Goal: Transaction & Acquisition: Purchase product/service

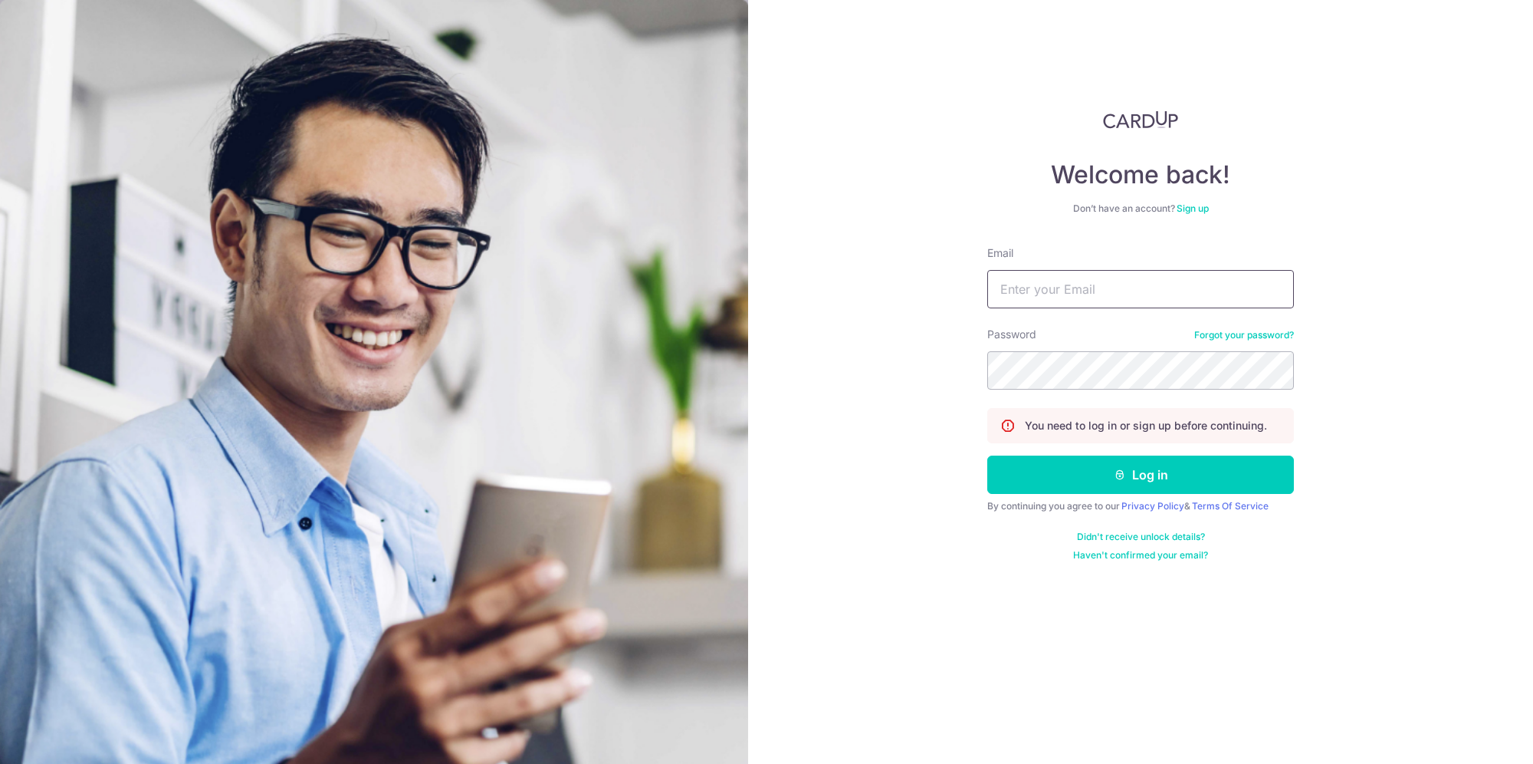
click at [1062, 288] on input "Email" at bounding box center [1140, 289] width 307 height 38
type input "[PERSON_NAME][DOMAIN_NAME][EMAIL_ADDRESS][PERSON_NAME][DOMAIN_NAME]"
click at [987, 455] on button "Log in" at bounding box center [1140, 474] width 307 height 38
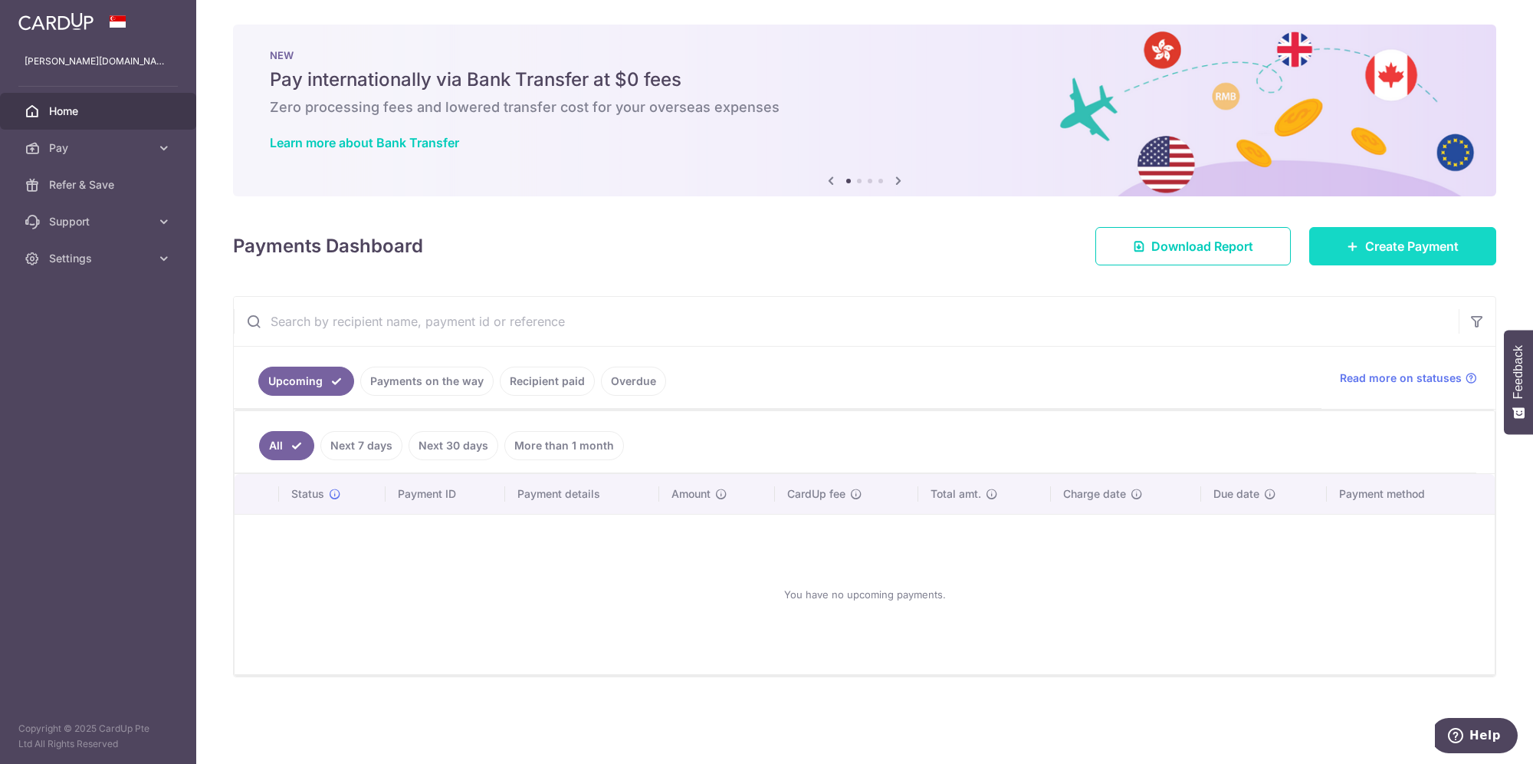
click at [1352, 255] on link "Create Payment" at bounding box center [1402, 246] width 187 height 38
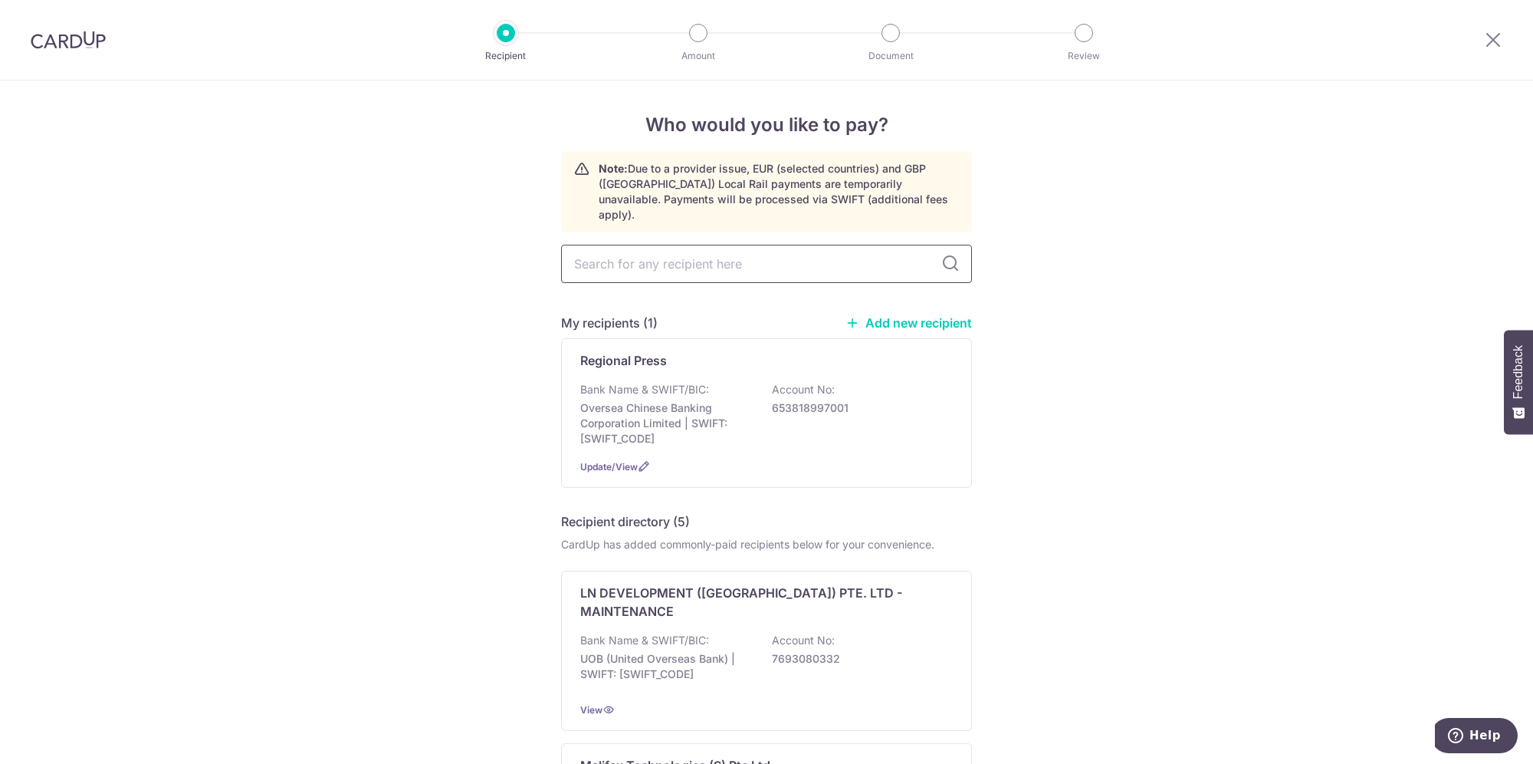
click at [748, 245] on input "text" at bounding box center [766, 264] width 411 height 38
type input "mini"
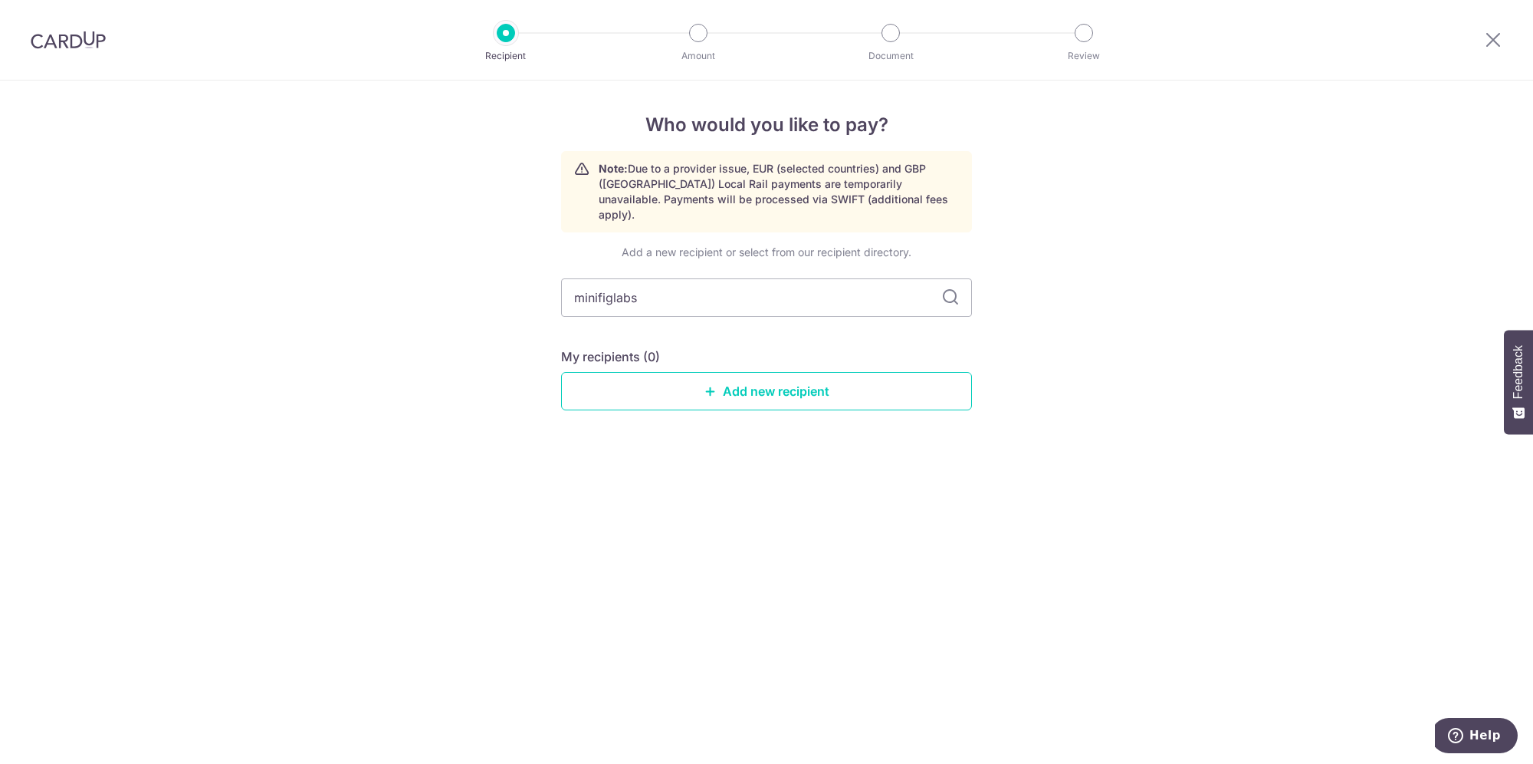
type input "minifiglabs"
click at [944, 288] on icon at bounding box center [950, 297] width 18 height 18
click at [948, 288] on icon at bounding box center [950, 297] width 18 height 18
drag, startPoint x: 714, startPoint y: 286, endPoint x: 541, endPoint y: 279, distance: 173.4
click at [541, 279] on div "Who would you like to pay? Note: Due to a provider issue, EUR (selected countri…" at bounding box center [766, 421] width 1533 height 683
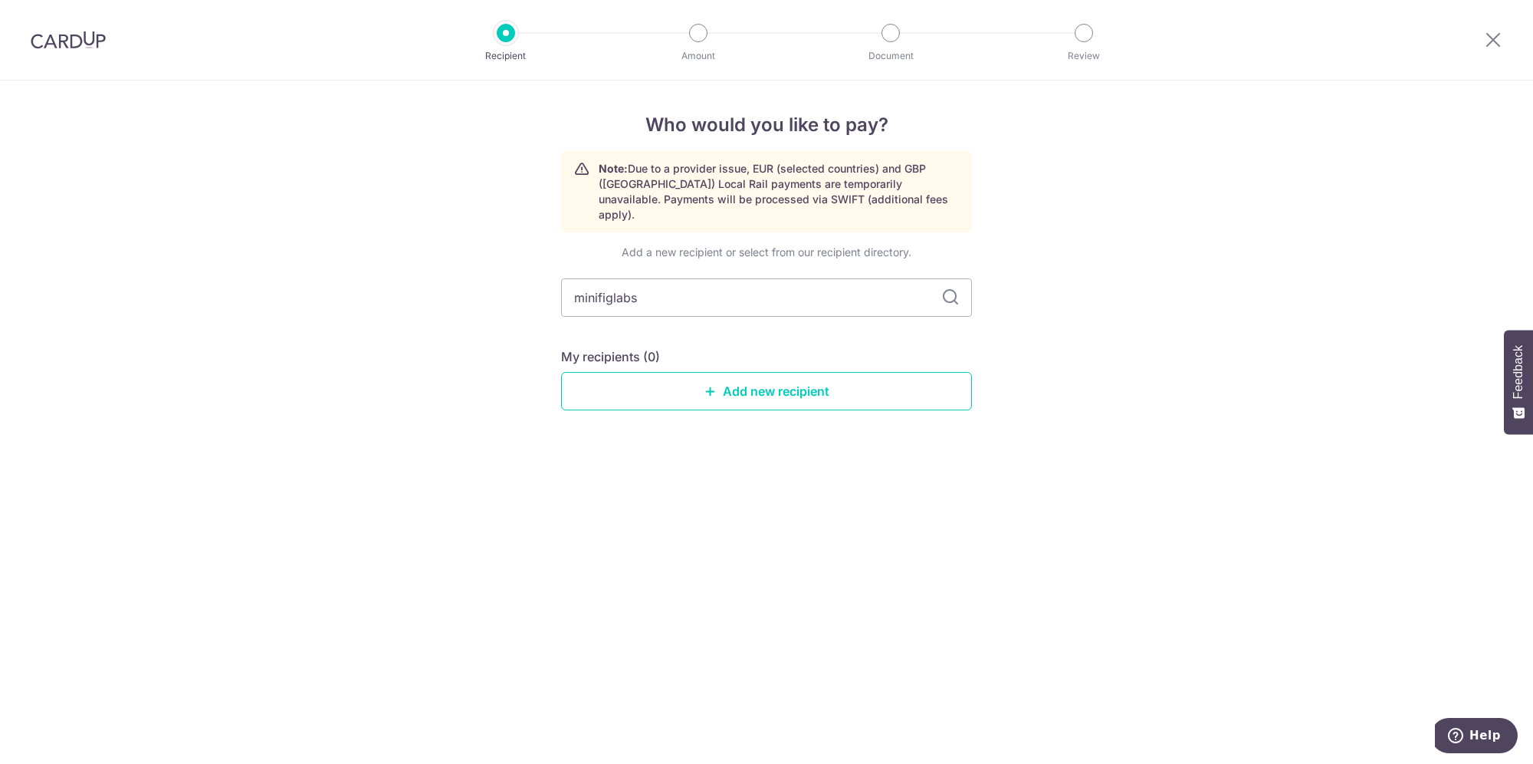
click at [1313, 586] on div "Who would you like to pay? Note: Due to a provider issue, EUR (selected countri…" at bounding box center [766, 421] width 1533 height 683
click at [766, 295] on input "minifiglabs" at bounding box center [766, 297] width 411 height 38
click at [697, 284] on input "minifiglabs" at bounding box center [766, 297] width 411 height 38
drag, startPoint x: 687, startPoint y: 285, endPoint x: 472, endPoint y: 282, distance: 214.7
click at [472, 282] on div "Who would you like to pay? Note: Due to a provider issue, EUR (selected countri…" at bounding box center [766, 421] width 1533 height 683
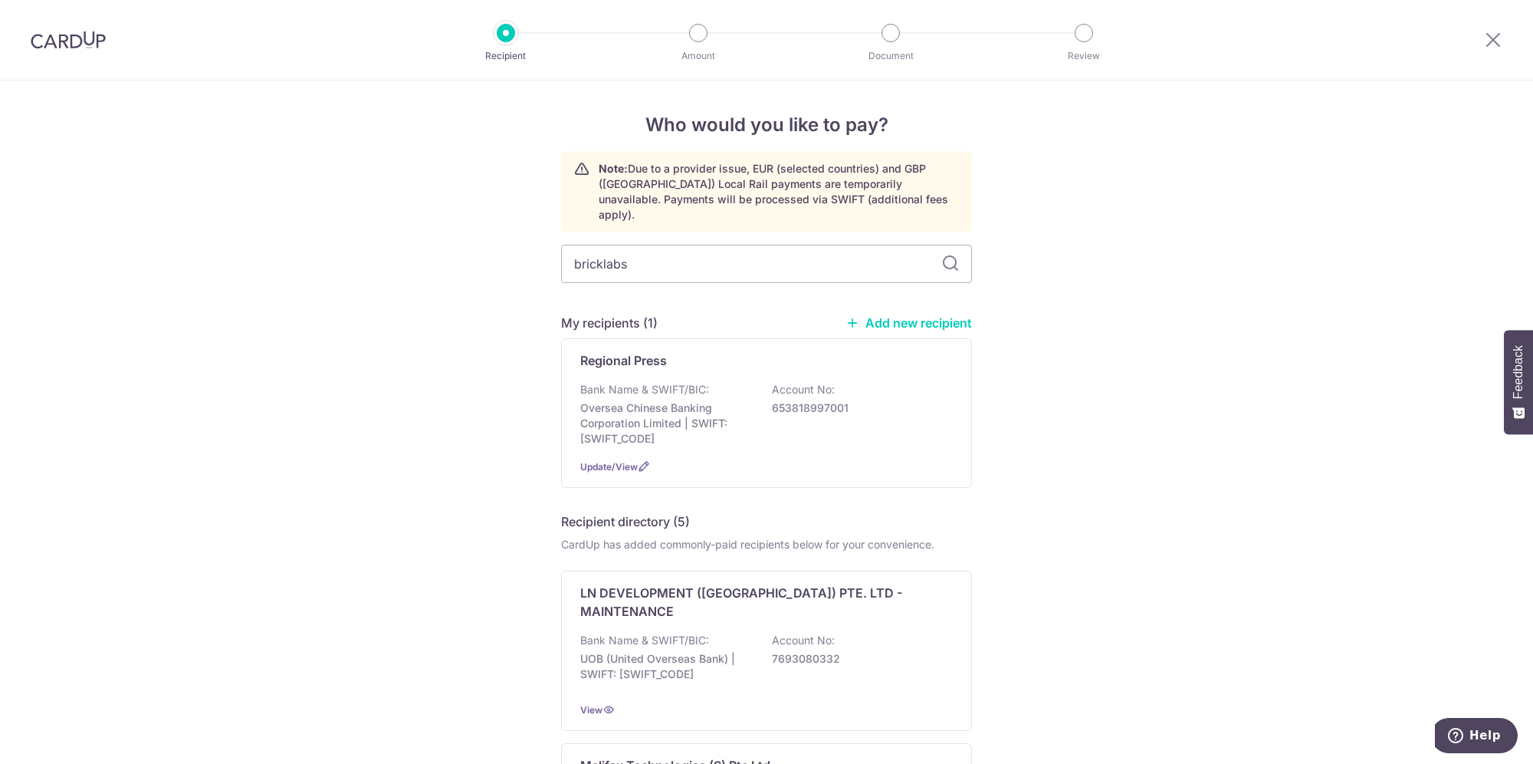
type input "bricklabs"
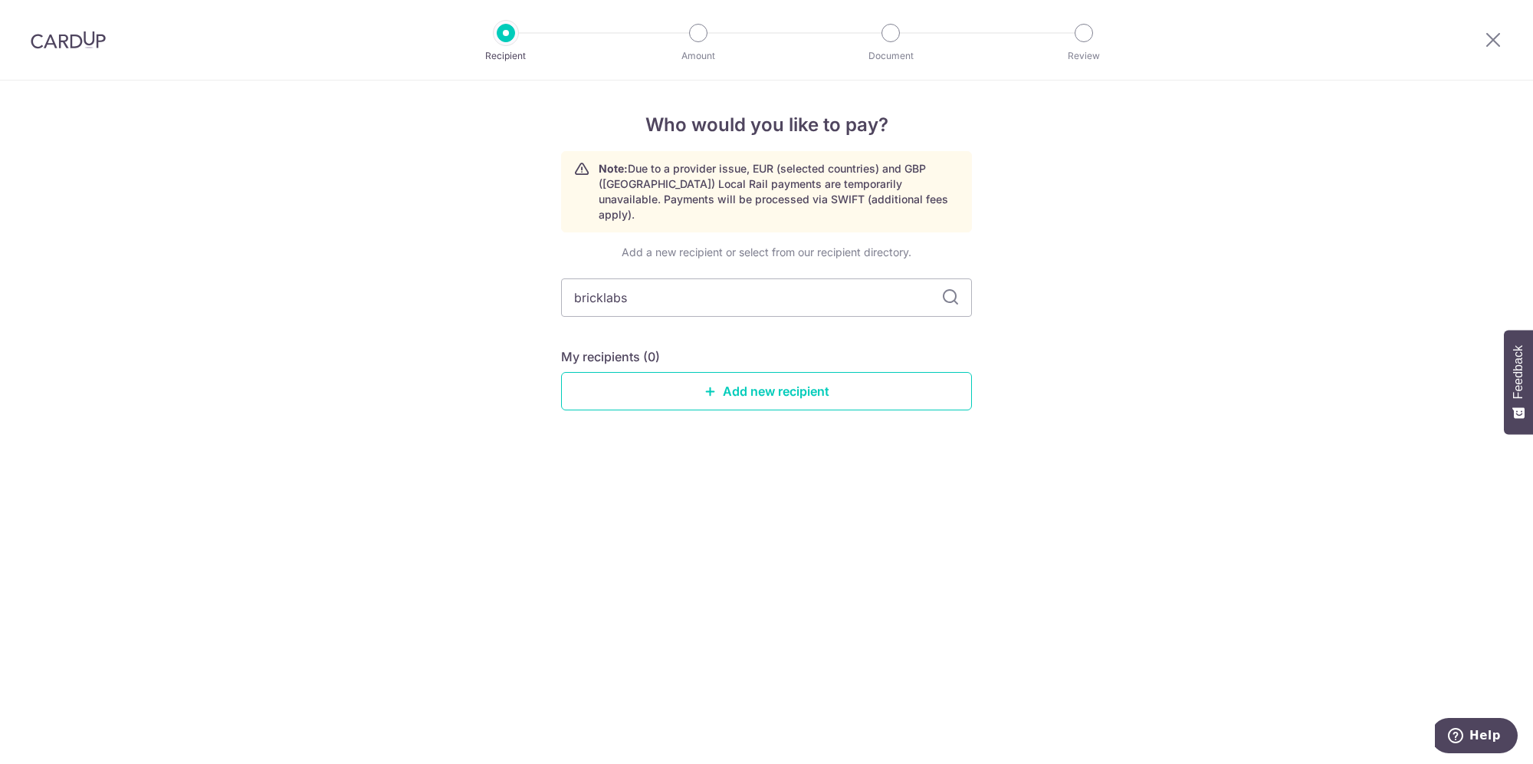
type input "bricklab"
type input "bricklabs"
type input "b"
type input "bricklabs"
drag, startPoint x: 654, startPoint y: 285, endPoint x: 561, endPoint y: 285, distance: 92.8
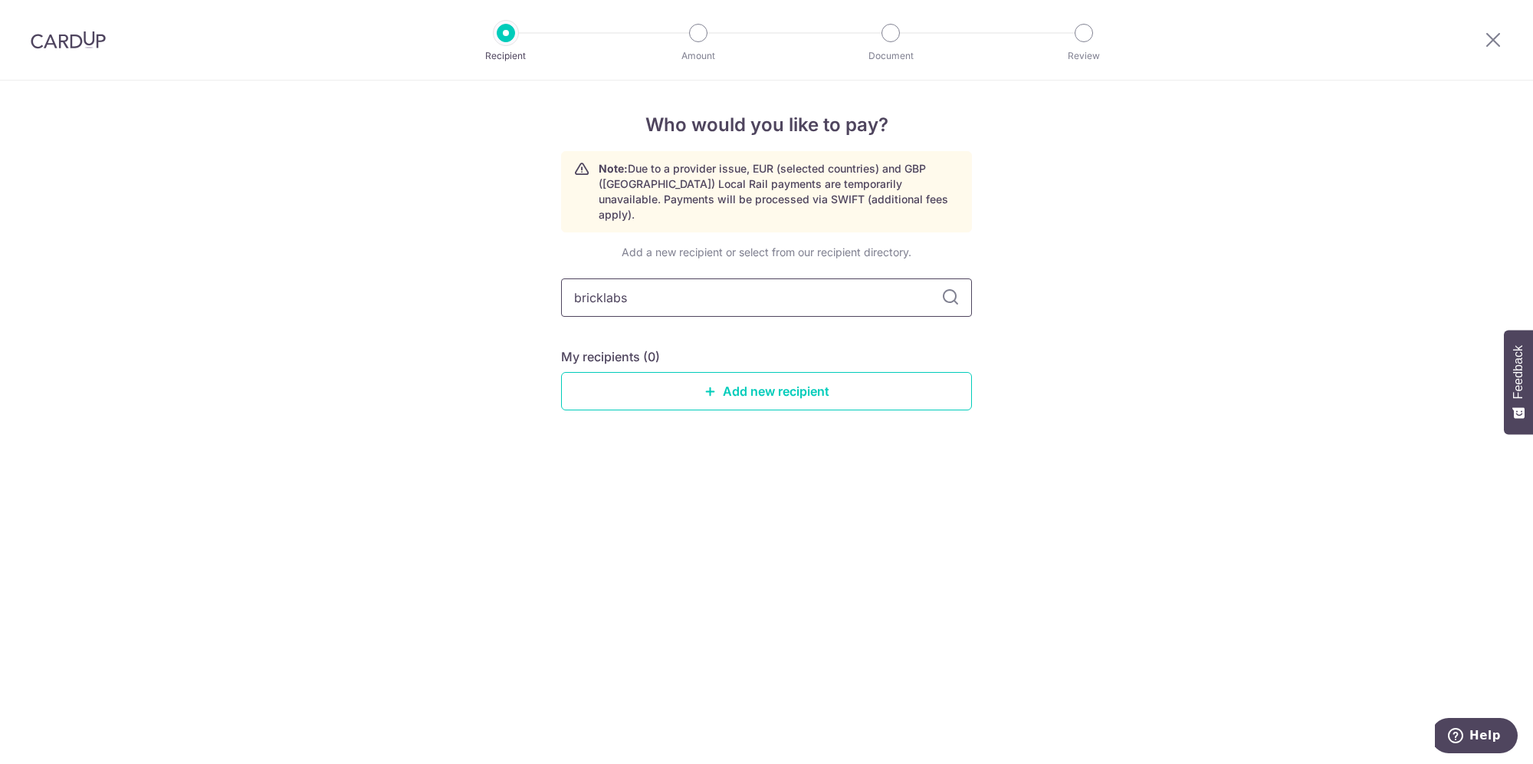
click at [561, 285] on input "bricklabs" at bounding box center [766, 297] width 411 height 38
click at [714, 385] on icon at bounding box center [711, 391] width 12 height 12
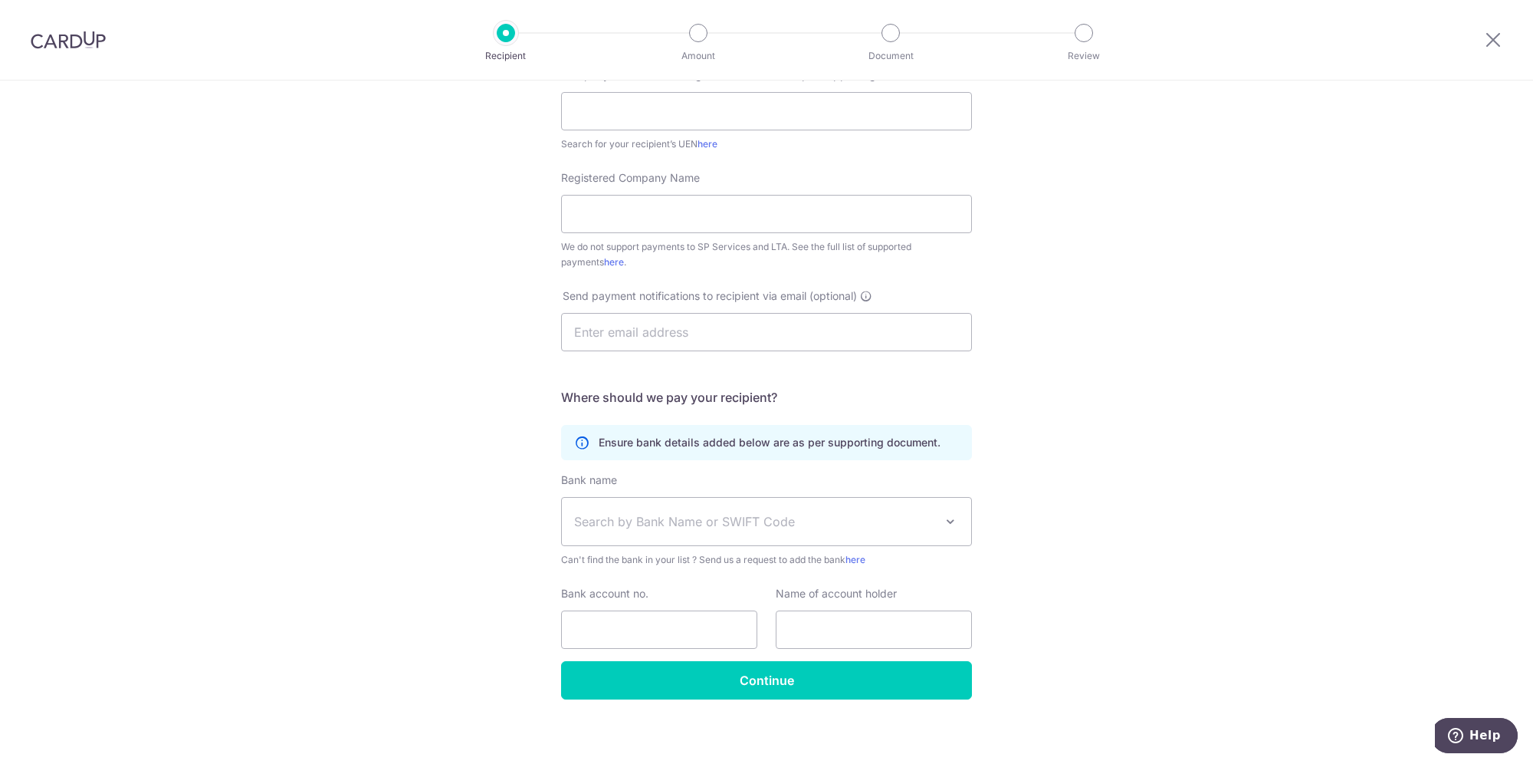
scroll to position [267, 0]
